Goal: Task Accomplishment & Management: Use online tool/utility

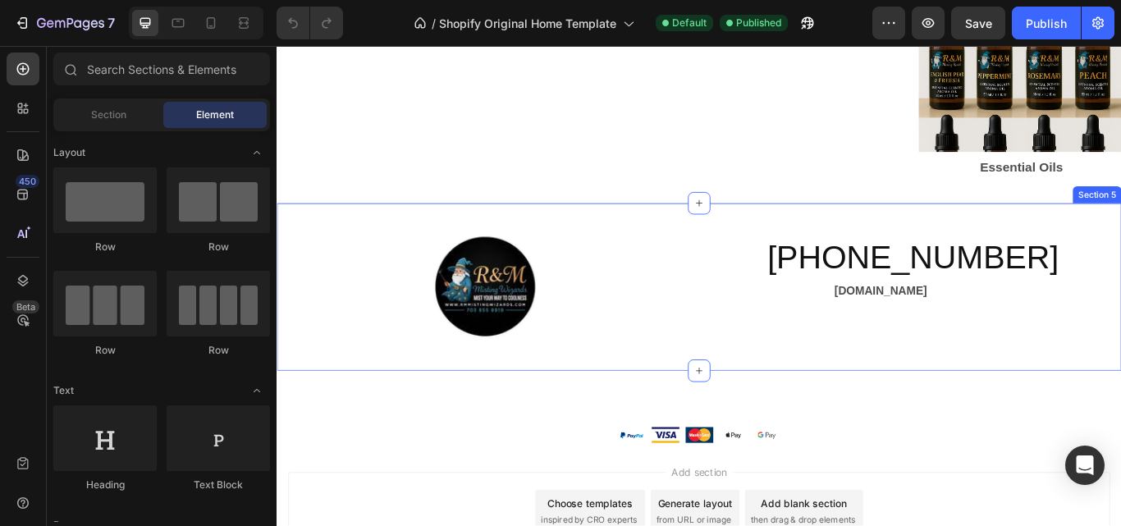
scroll to position [1782, 0]
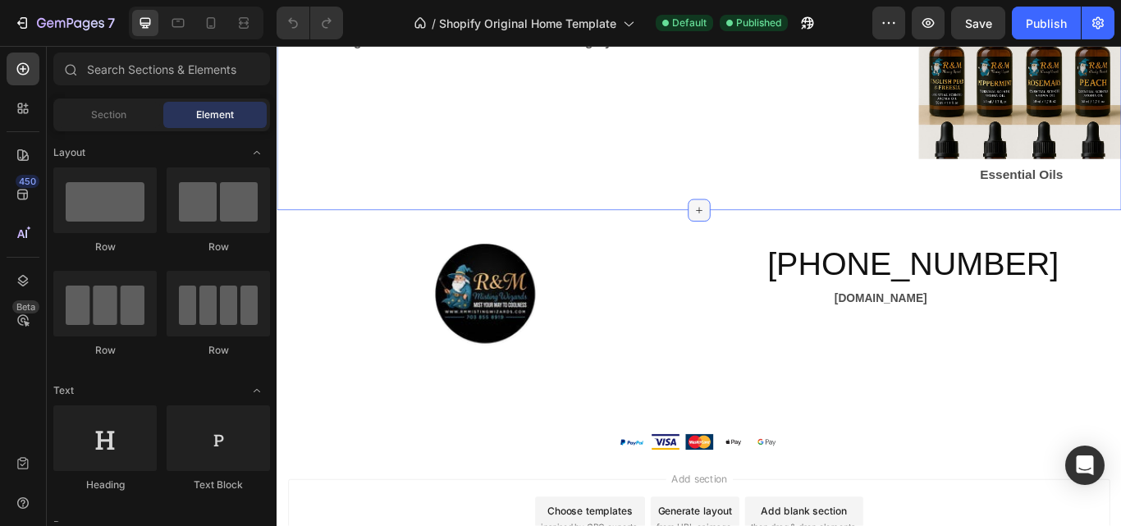
click at [765, 239] on icon at bounding box center [768, 237] width 13 height 13
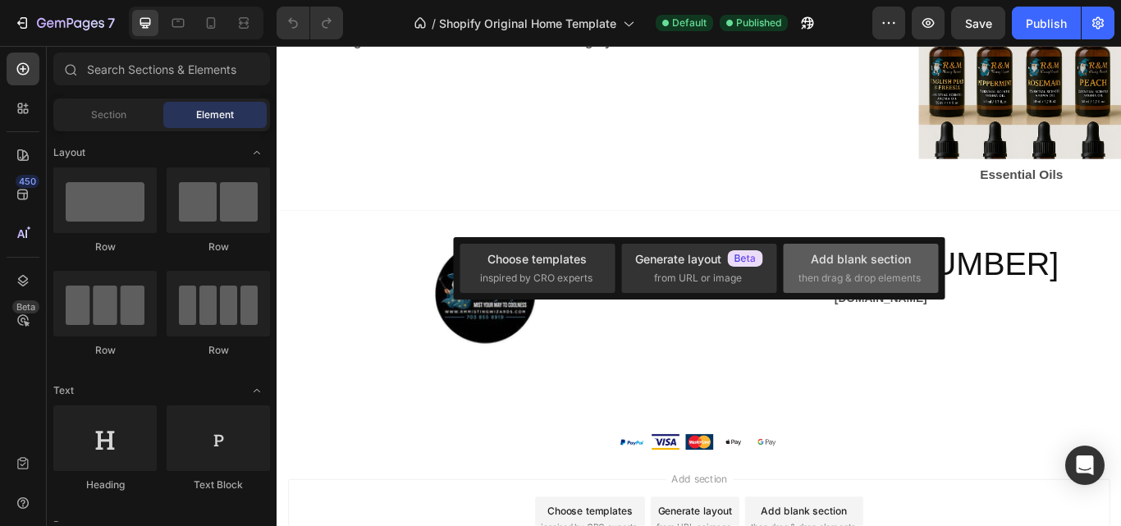
click at [826, 276] on span "then drag & drop elements" at bounding box center [859, 278] width 122 height 15
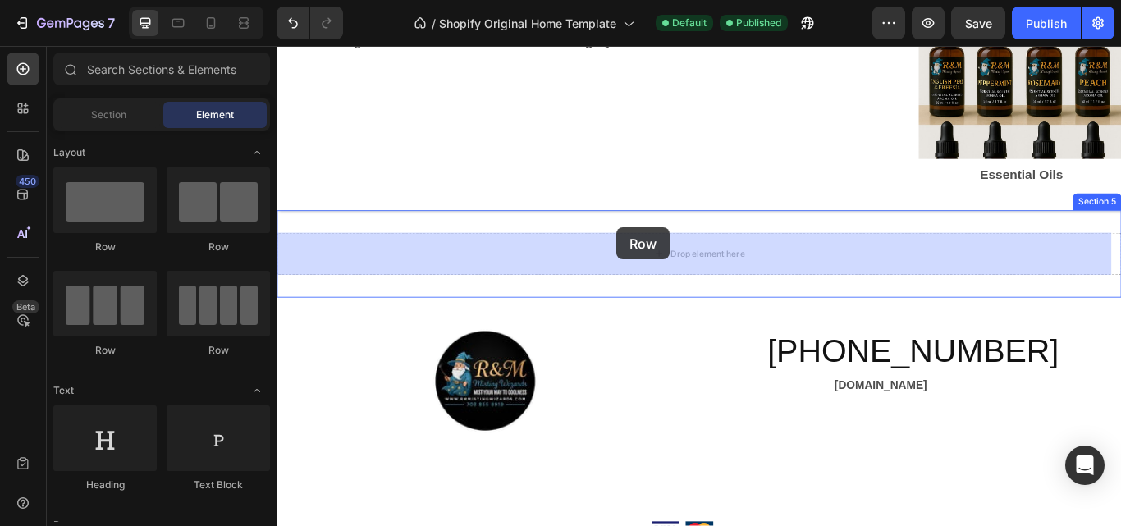
drag, startPoint x: 422, startPoint y: 283, endPoint x: 689, endPoint y: 258, distance: 267.8
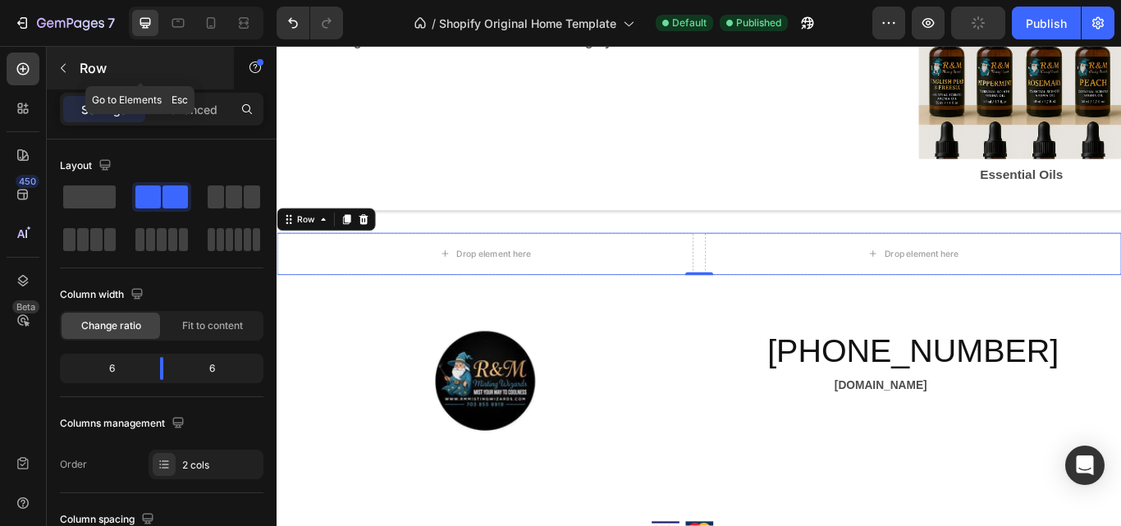
click at [66, 71] on icon "button" at bounding box center [63, 68] width 13 height 13
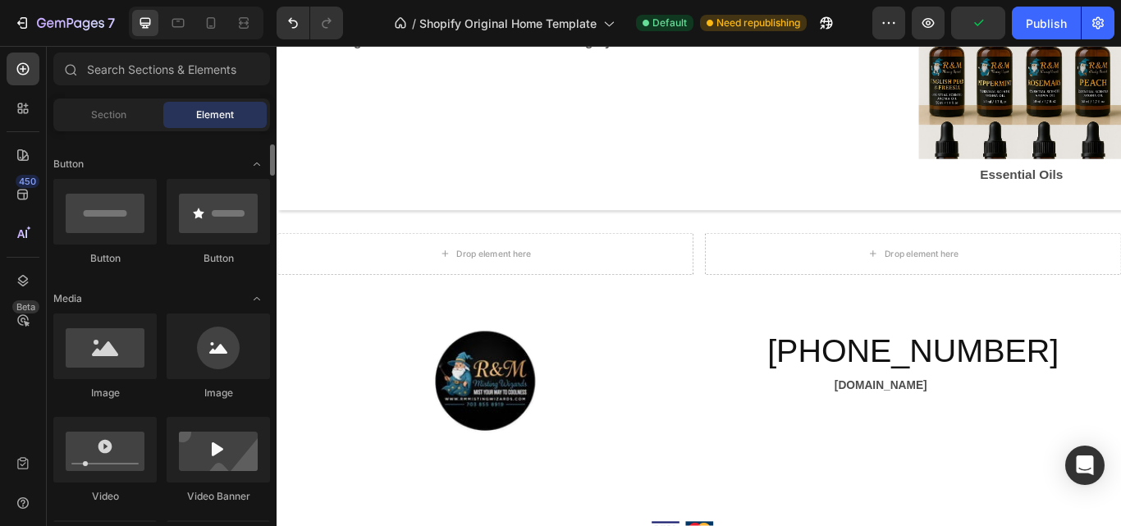
scroll to position [375, 0]
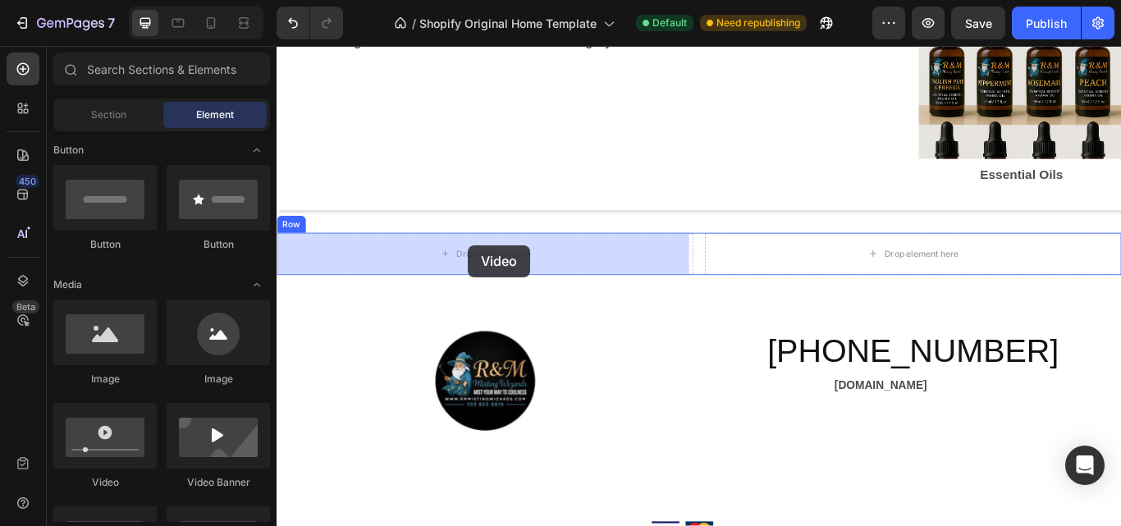
drag, startPoint x: 368, startPoint y: 486, endPoint x: 500, endPoint y: 278, distance: 246.7
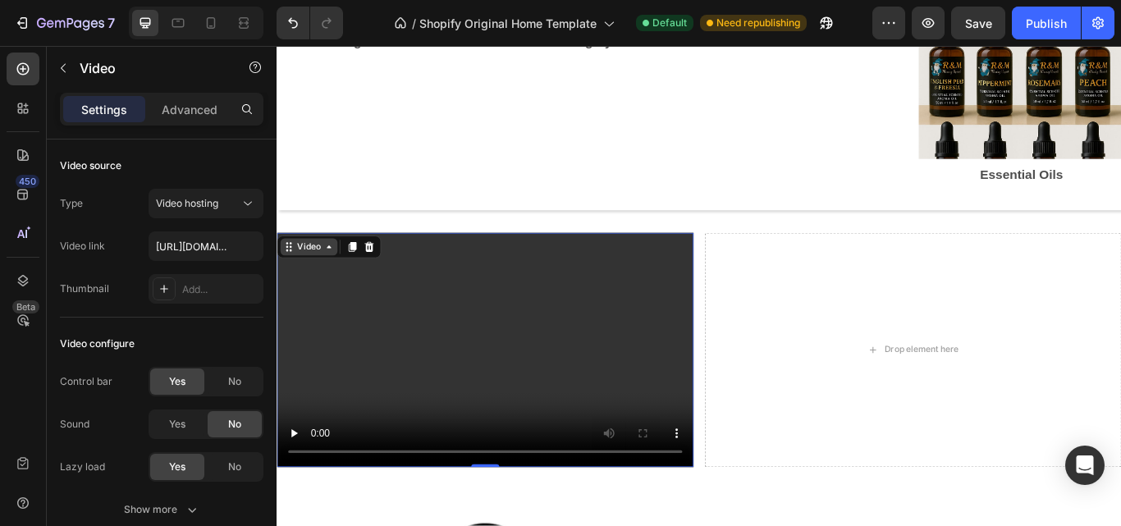
click at [336, 285] on icon at bounding box center [337, 280] width 13 height 13
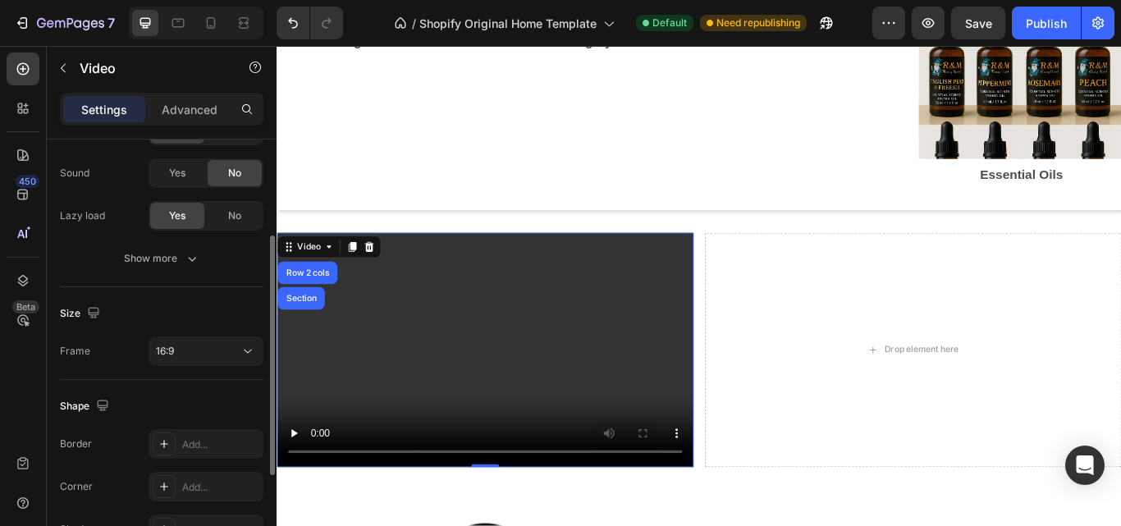
scroll to position [140, 0]
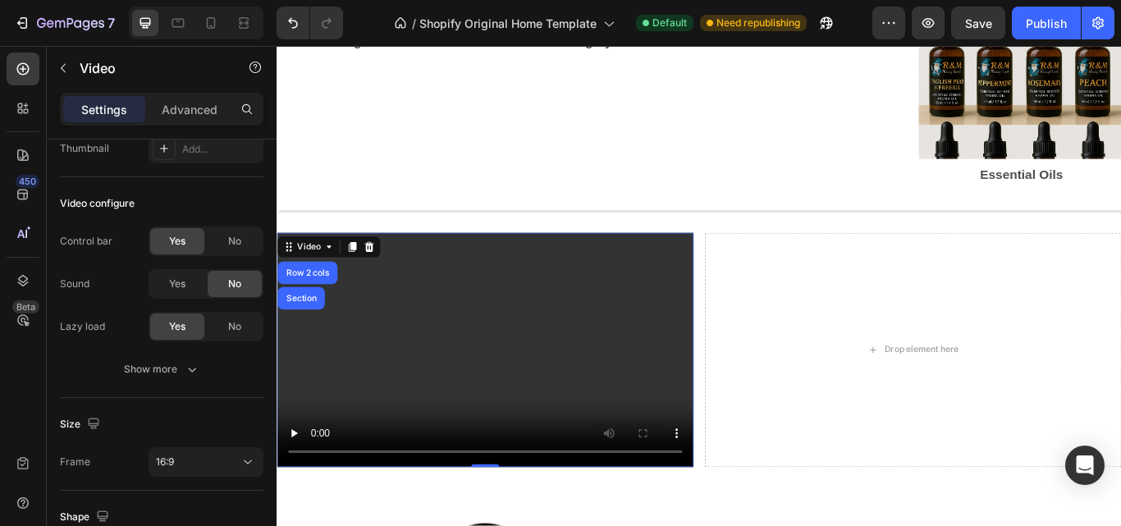
click at [384, 398] on video at bounding box center [519, 400] width 486 height 273
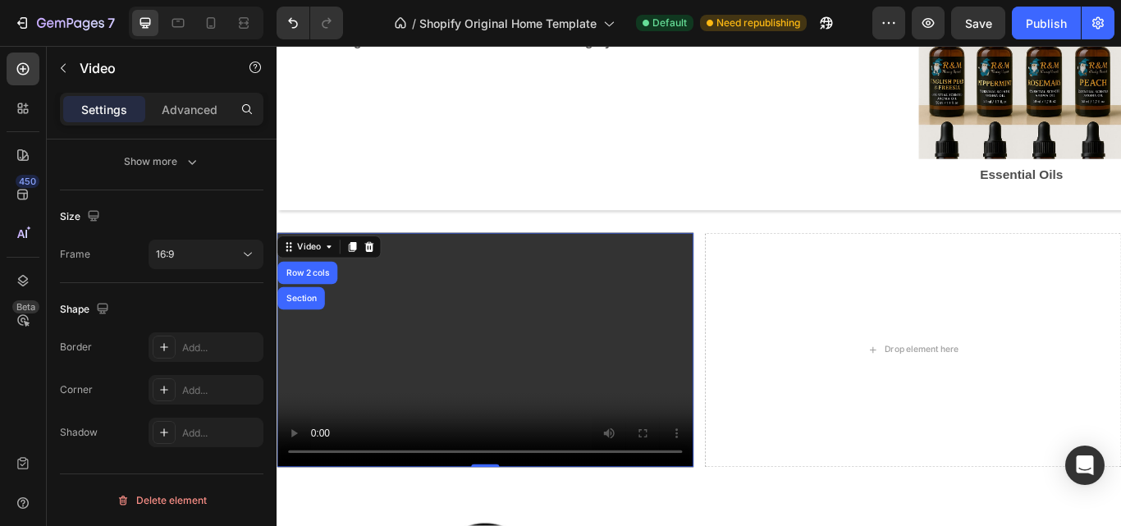
scroll to position [0, 0]
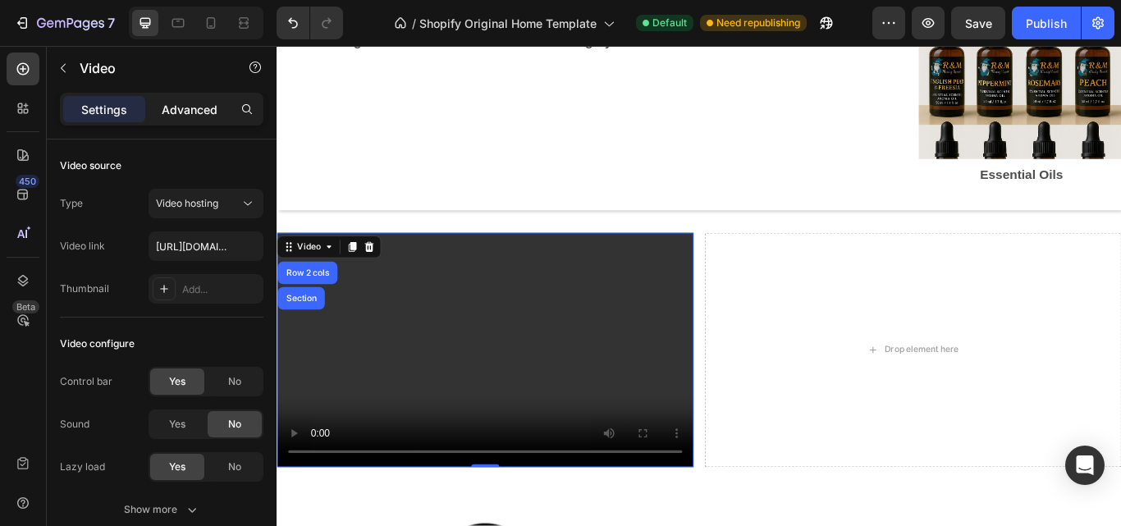
click at [208, 111] on p "Advanced" at bounding box center [190, 109] width 56 height 17
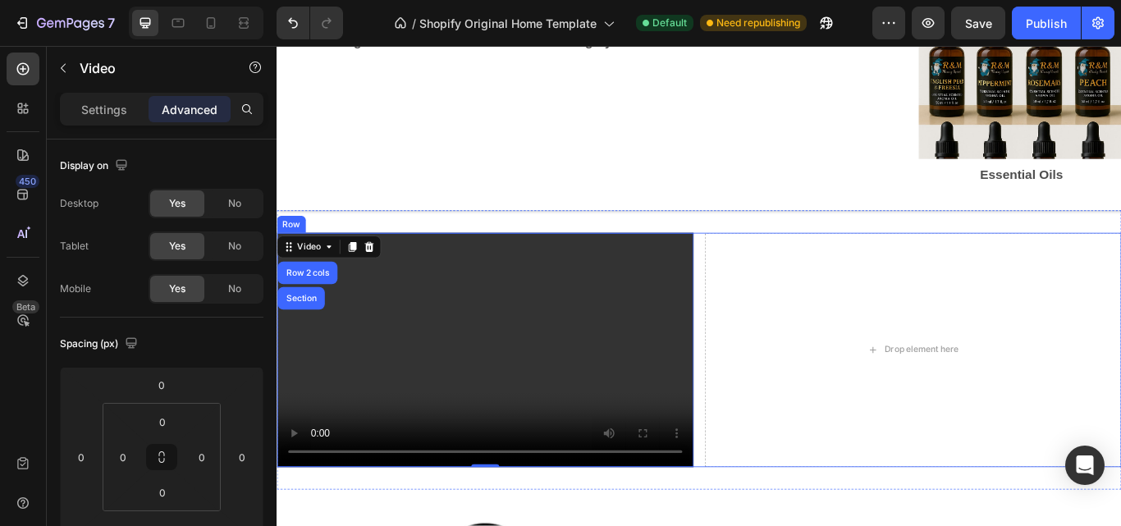
click at [765, 491] on div "Video Row 2 cols Section 0 Drop element here Row" at bounding box center [768, 400] width 984 height 273
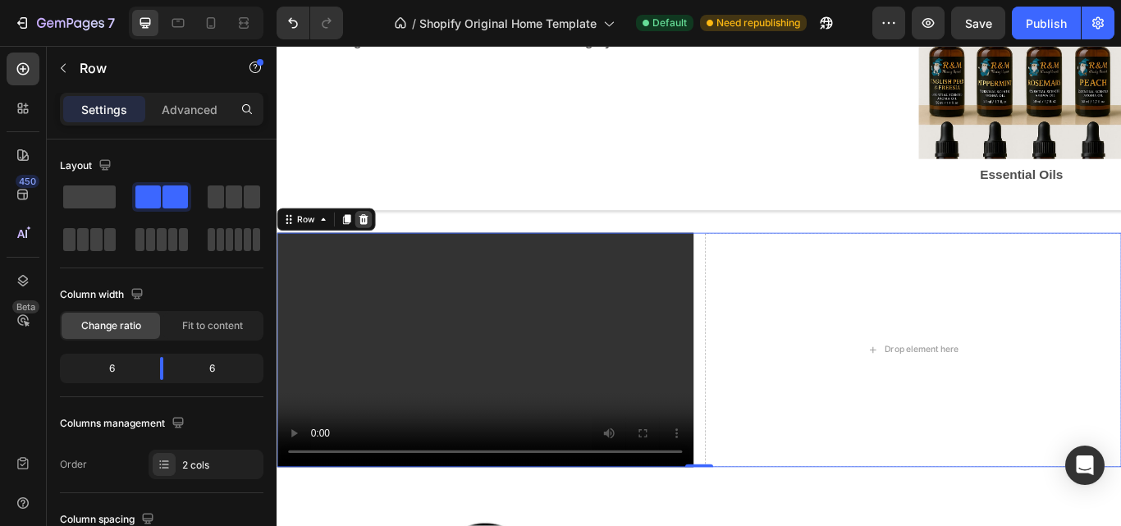
click at [376, 242] on icon at bounding box center [377, 248] width 13 height 13
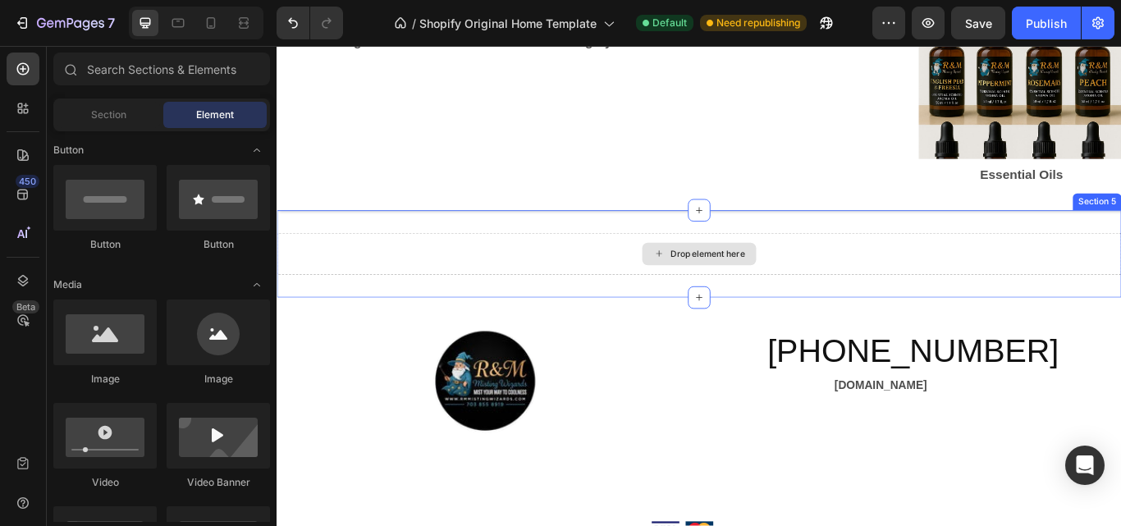
click at [468, 286] on div "Drop element here" at bounding box center [768, 288] width 984 height 49
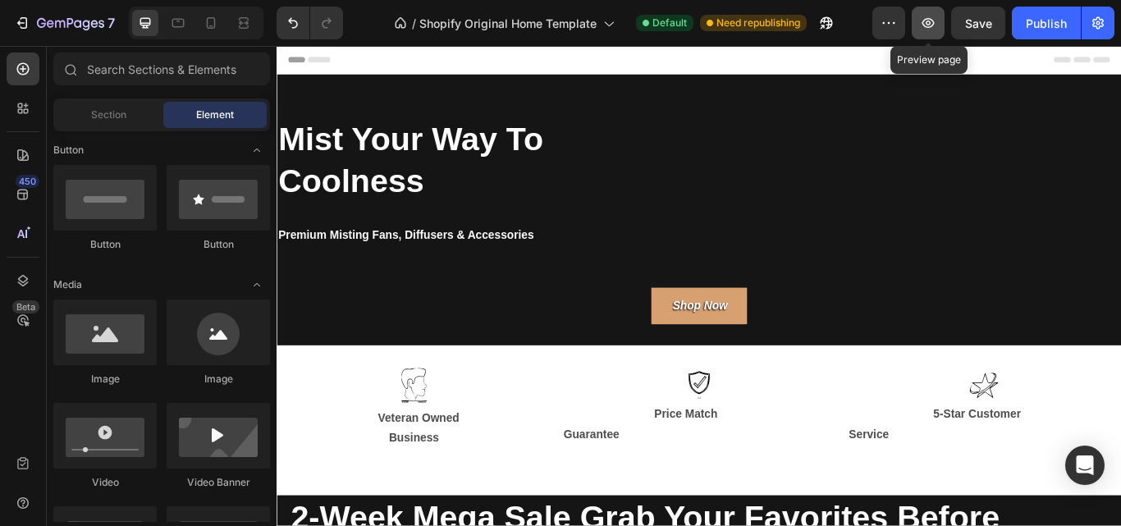
click at [929, 25] on icon "button" at bounding box center [928, 23] width 16 height 16
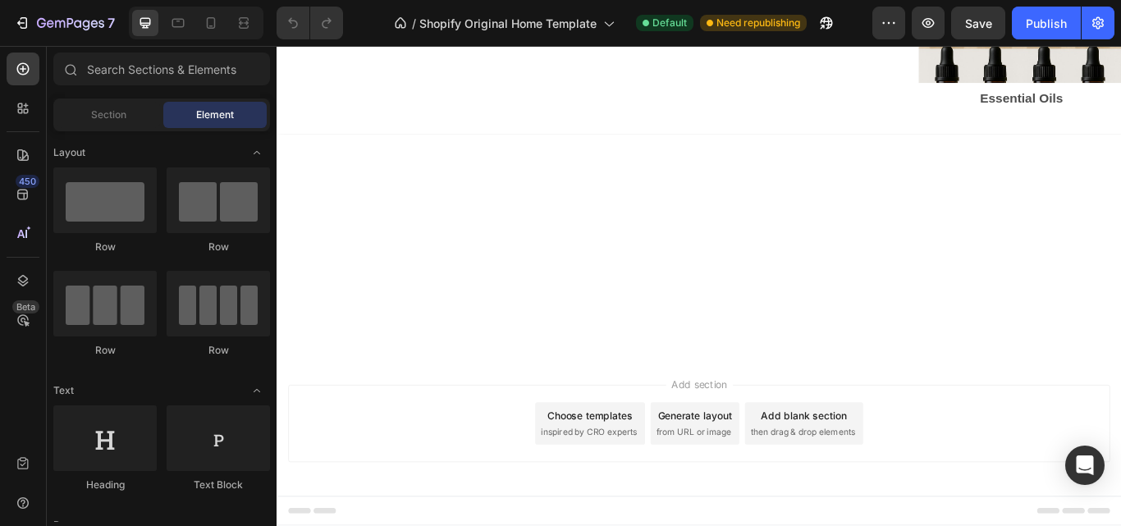
scroll to position [1272, 0]
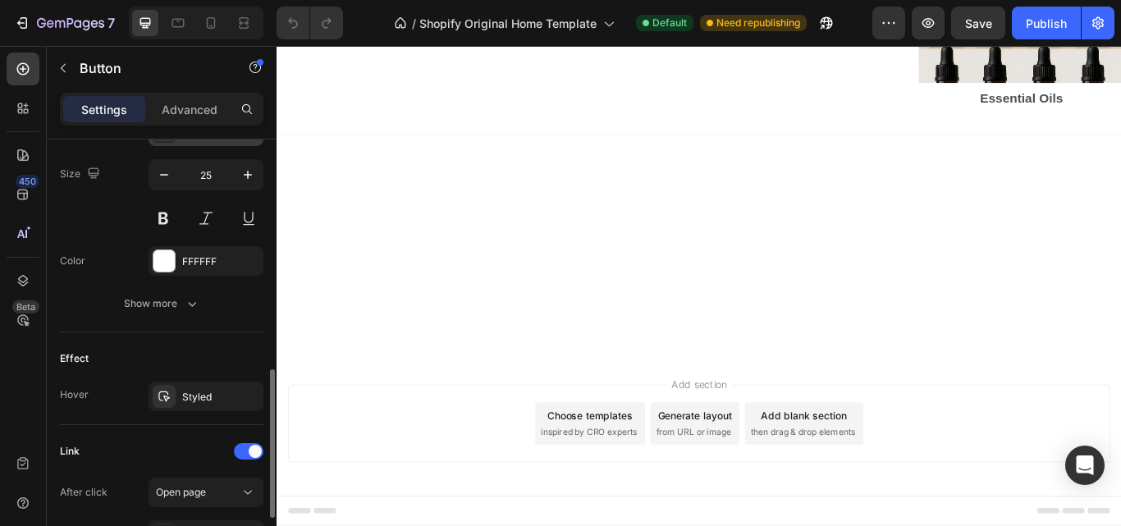
scroll to position [697, 0]
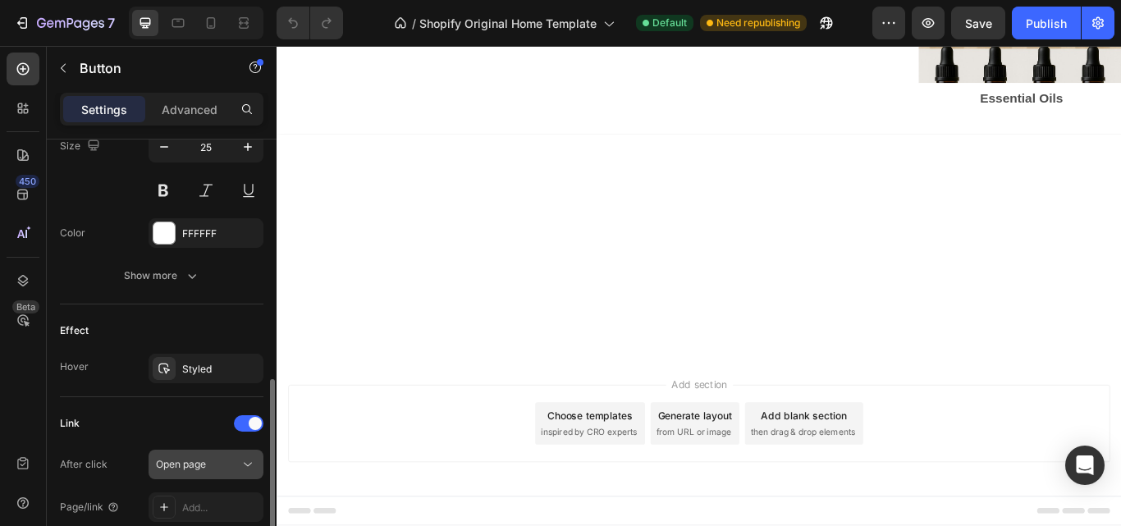
click at [253, 464] on icon at bounding box center [248, 464] width 16 height 16
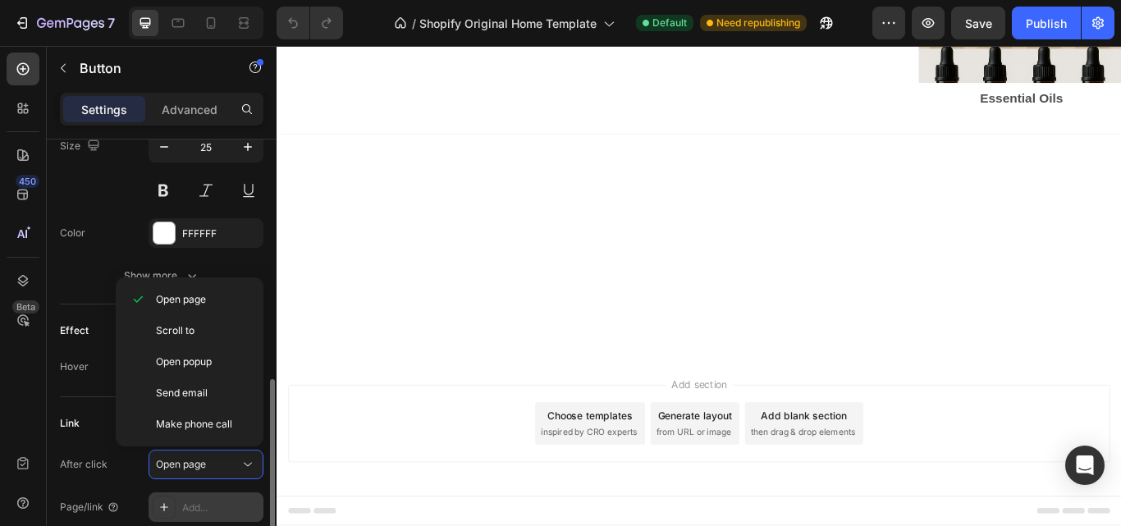
click at [164, 505] on icon at bounding box center [164, 507] width 8 height 8
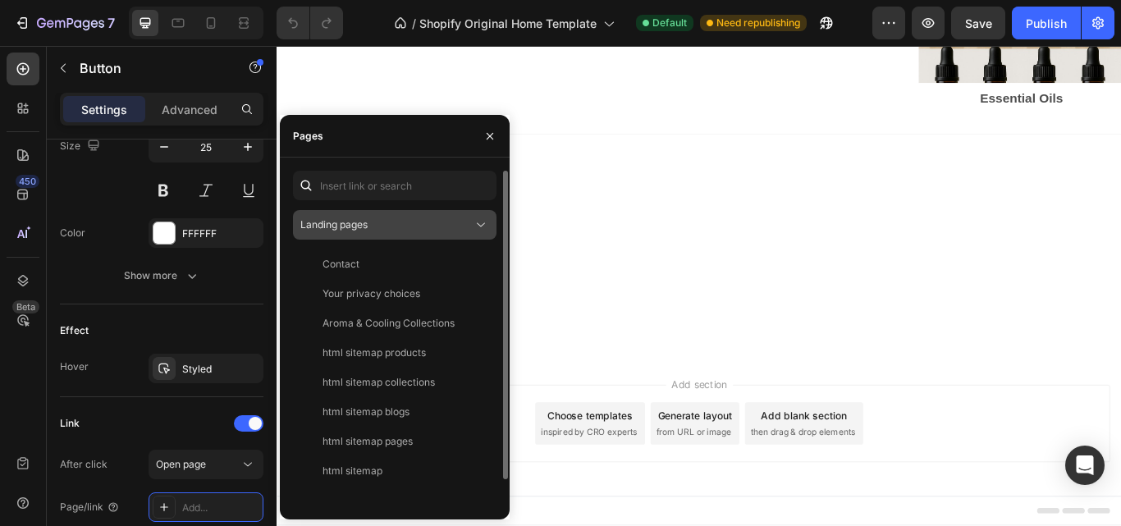
click at [478, 218] on icon at bounding box center [481, 225] width 16 height 16
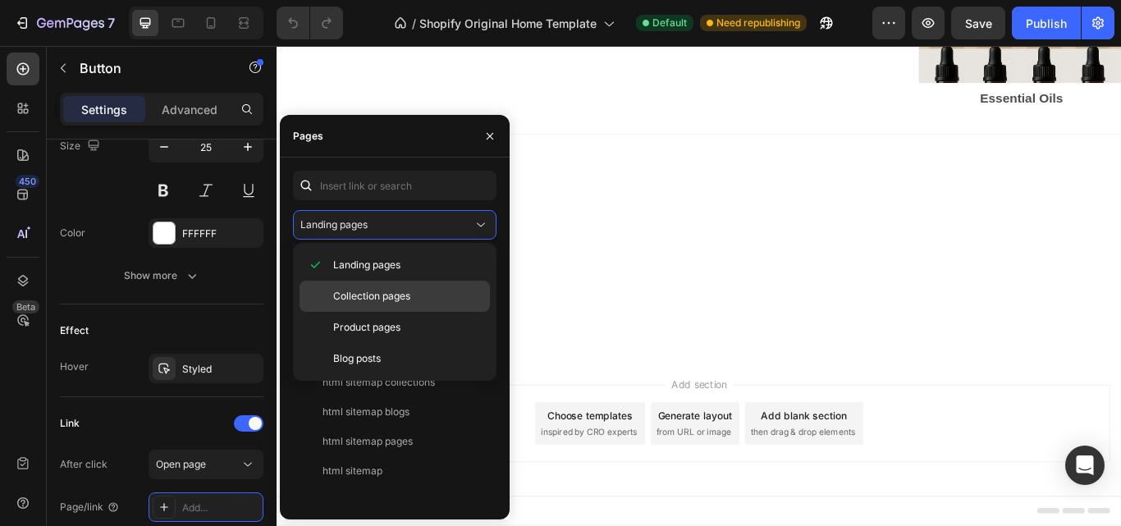
click at [435, 299] on p "Collection pages" at bounding box center [407, 296] width 149 height 15
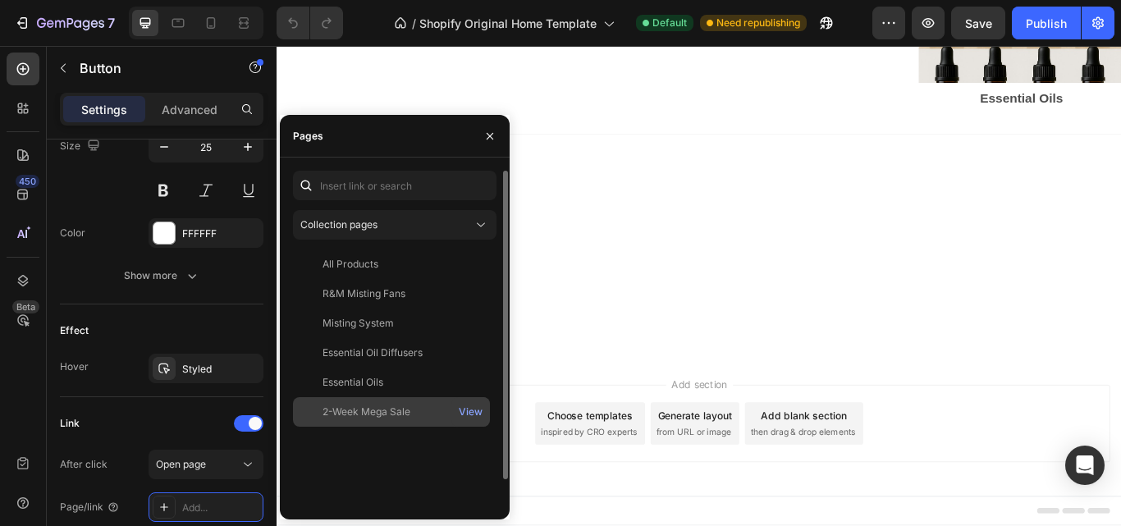
click at [409, 409] on div "2-Week Mega Sale" at bounding box center [366, 411] width 88 height 15
click at [437, 415] on div "2-Week Mega Sale" at bounding box center [391, 412] width 184 height 16
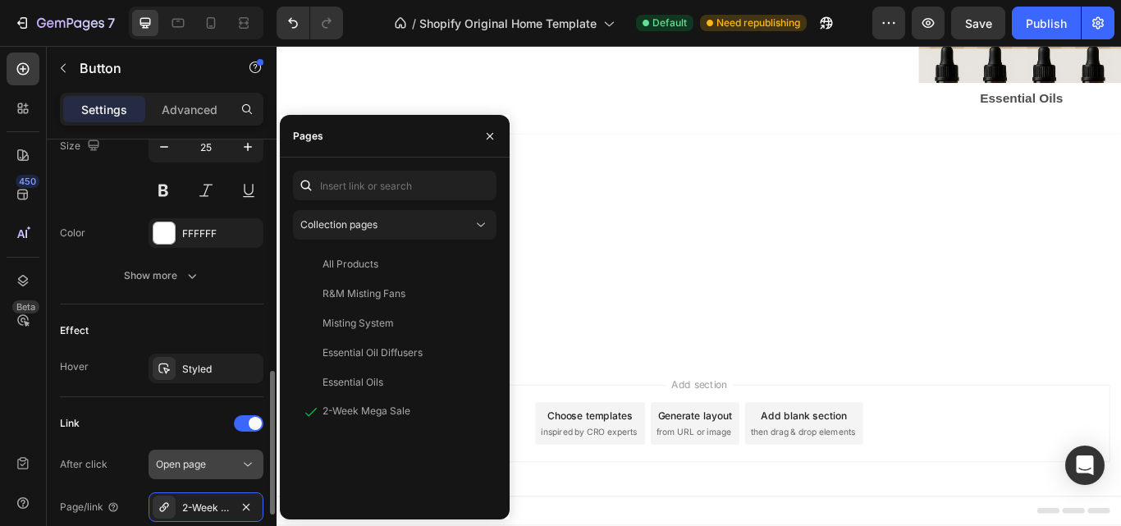
click at [230, 465] on div "Open page" at bounding box center [198, 464] width 84 height 15
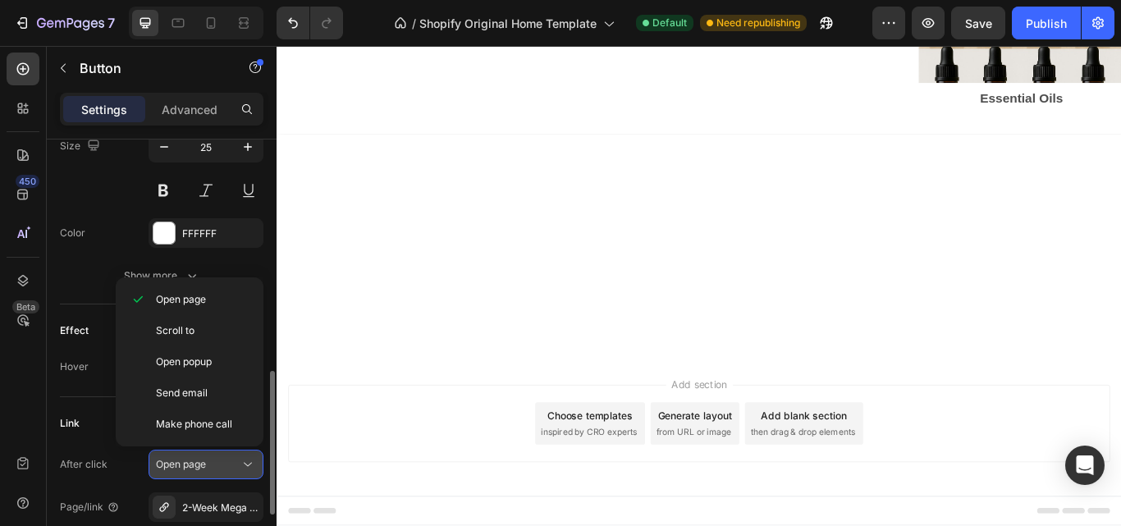
click at [230, 465] on div "Open page" at bounding box center [198, 464] width 84 height 15
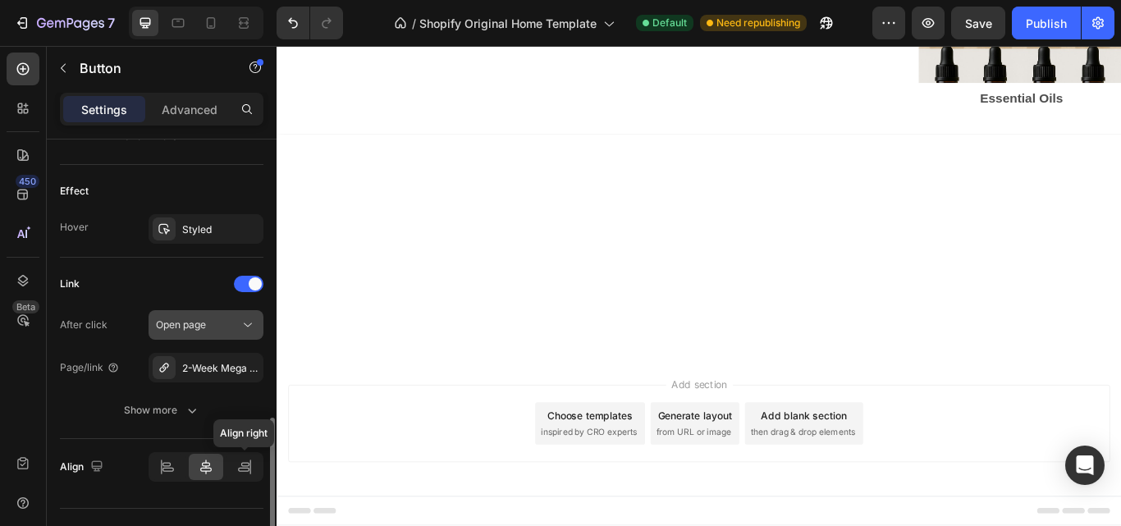
scroll to position [871, 0]
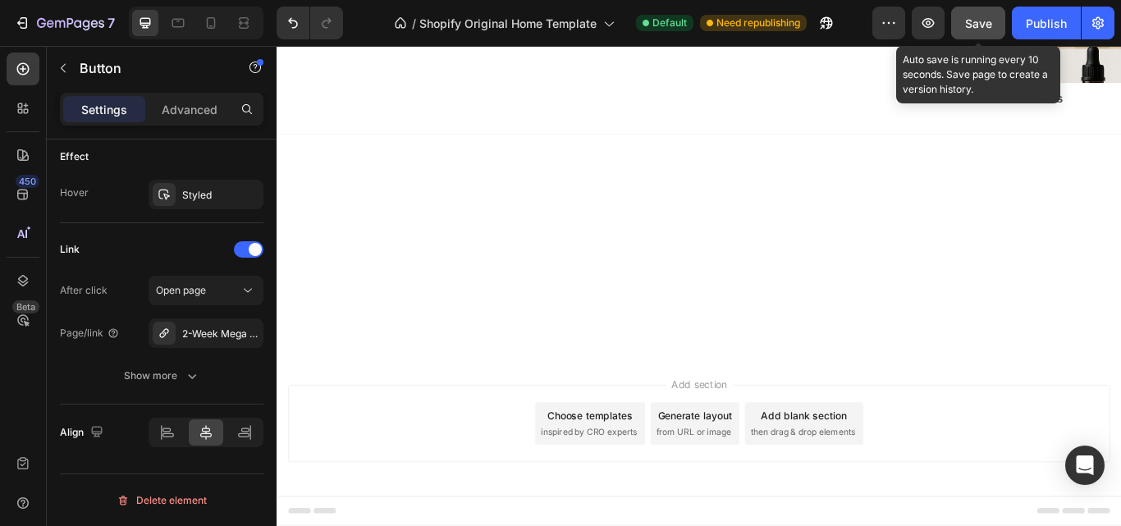
click at [985, 21] on span "Save" at bounding box center [978, 23] width 27 height 14
click at [983, 17] on span "Save" at bounding box center [978, 23] width 27 height 14
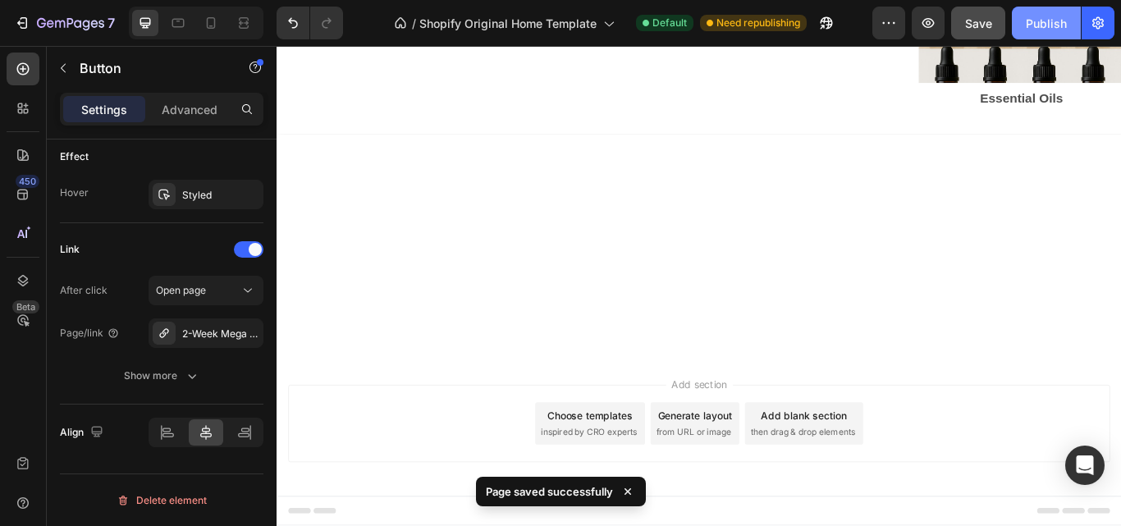
click at [1051, 27] on div "Publish" at bounding box center [1045, 23] width 41 height 17
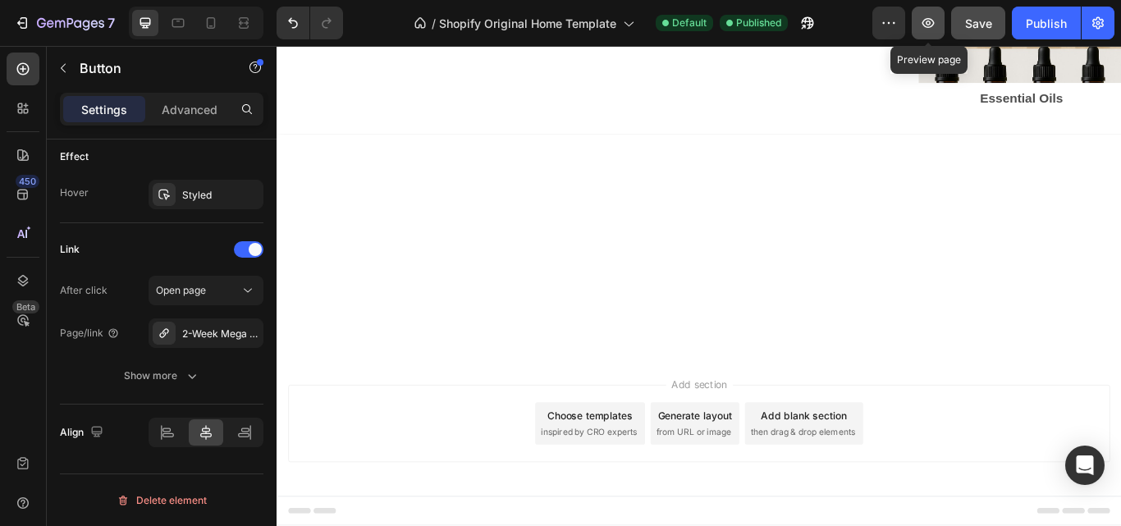
click at [932, 16] on icon "button" at bounding box center [928, 23] width 16 height 16
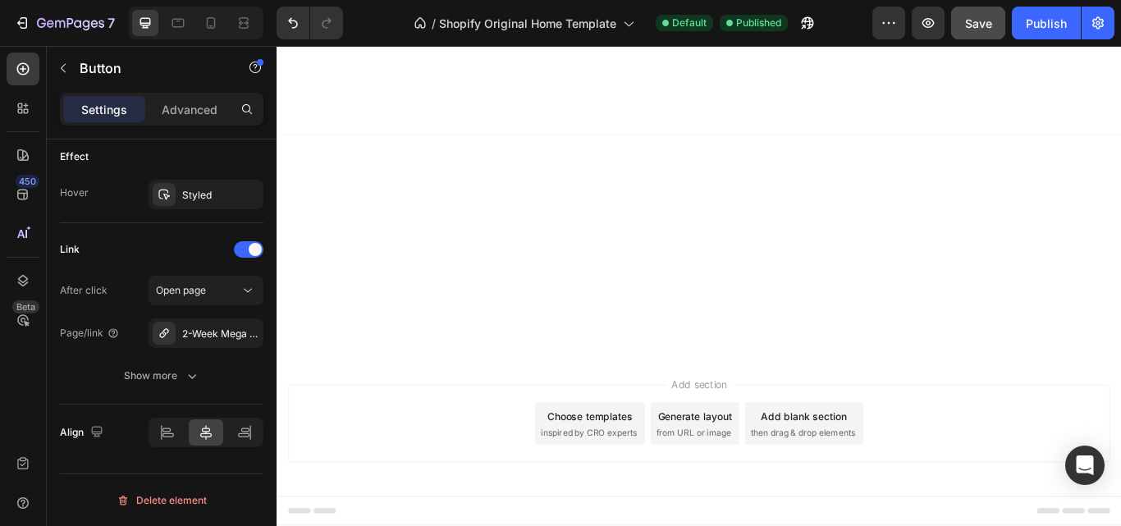
scroll to position [916, 0]
